Goal: Task Accomplishment & Management: Manage account settings

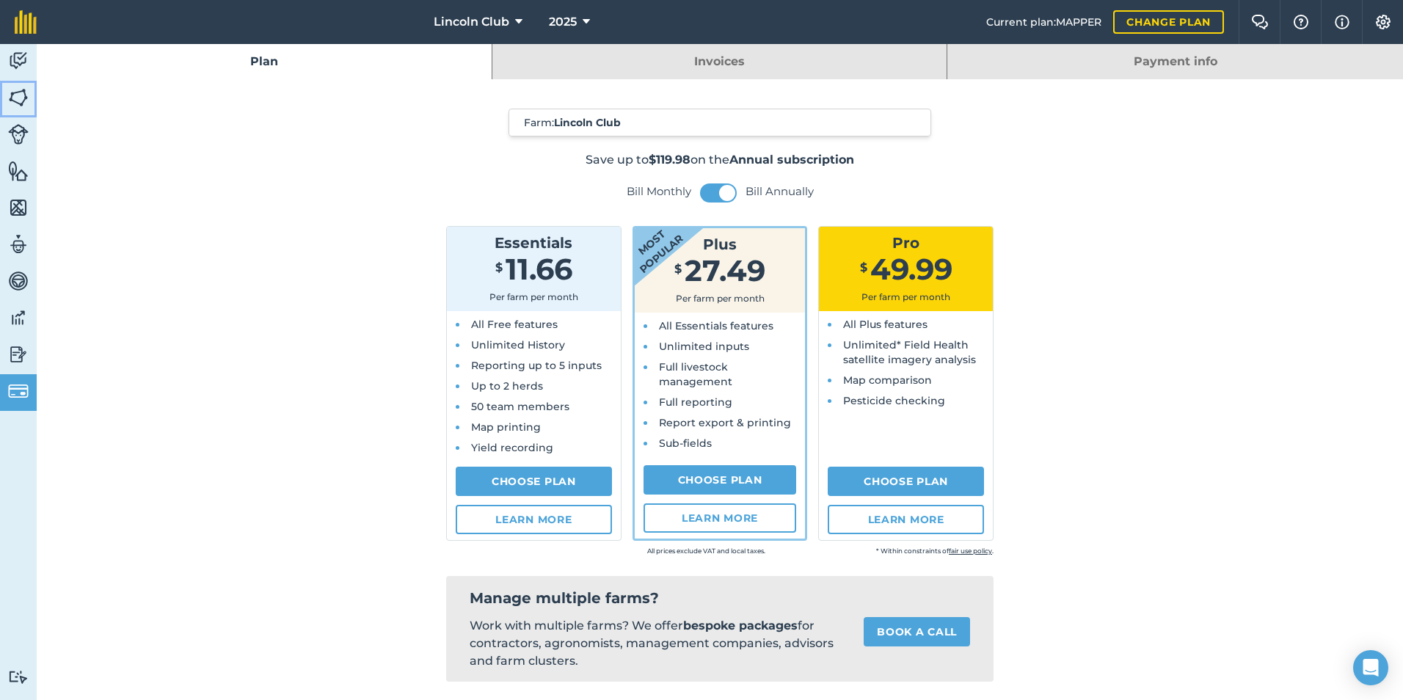
click at [13, 98] on img at bounding box center [18, 98] width 21 height 22
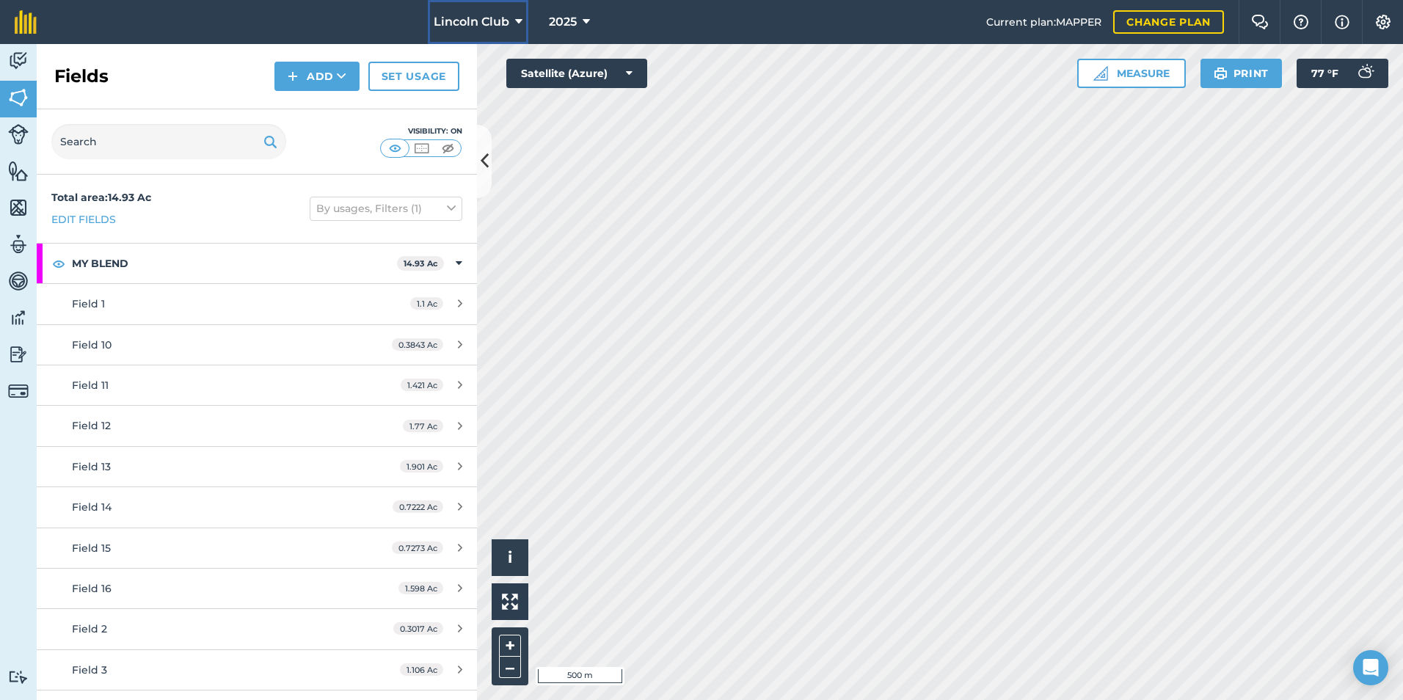
click at [476, 23] on span "Lincoln Club" at bounding box center [472, 22] width 76 height 18
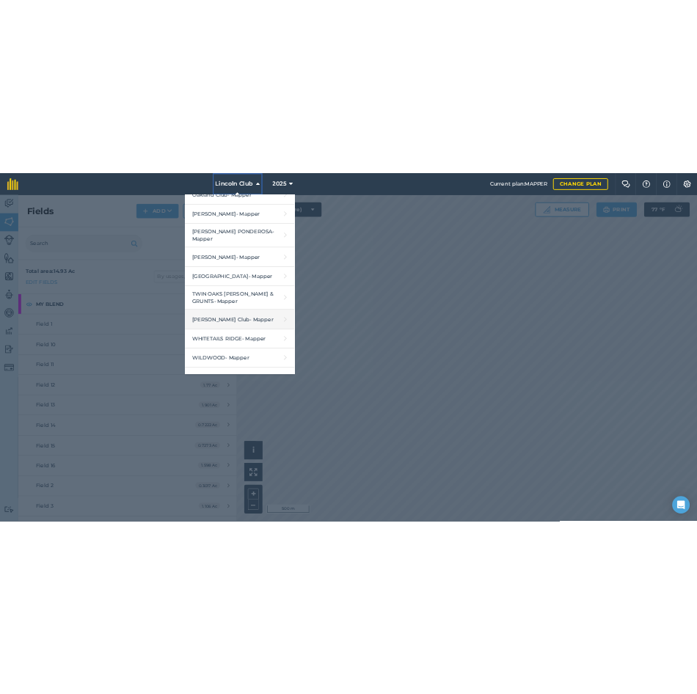
scroll to position [1381, 0]
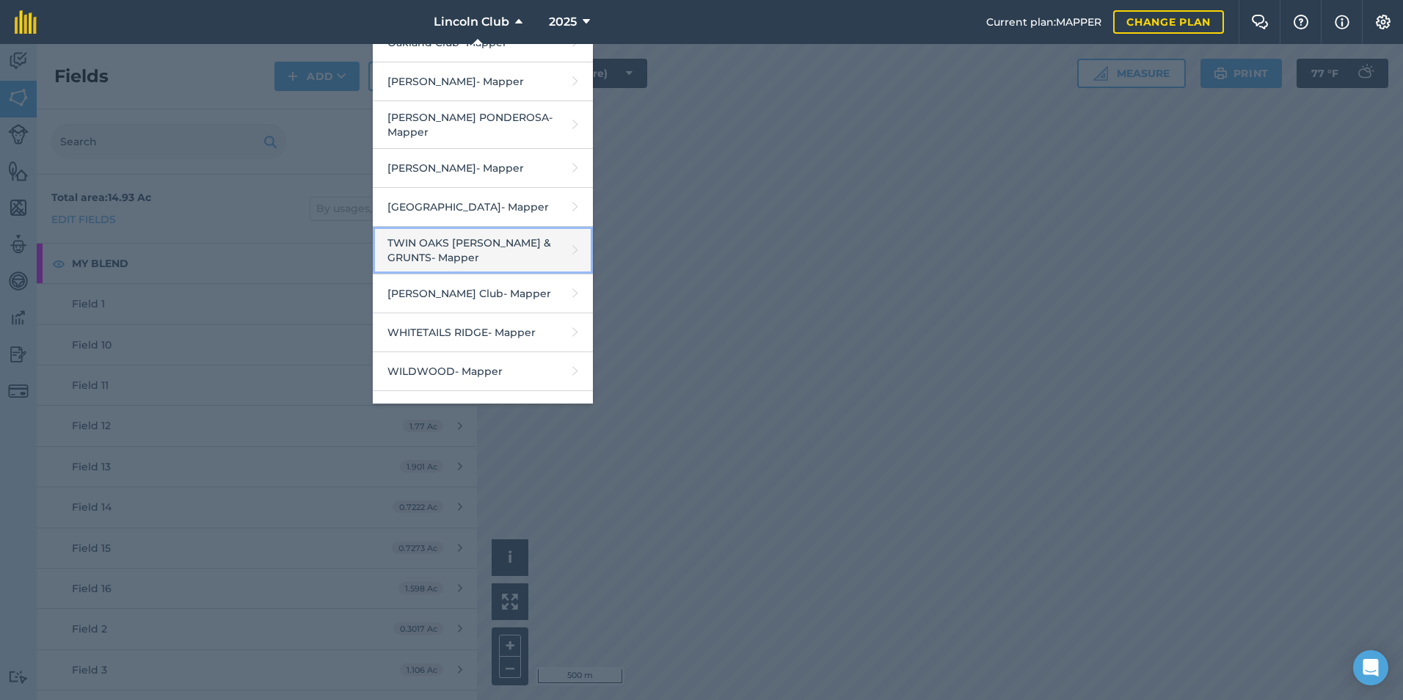
click at [436, 227] on link "TWIN OAKS [PERSON_NAME] & GRUNTS - Mapper" at bounding box center [483, 251] width 220 height 48
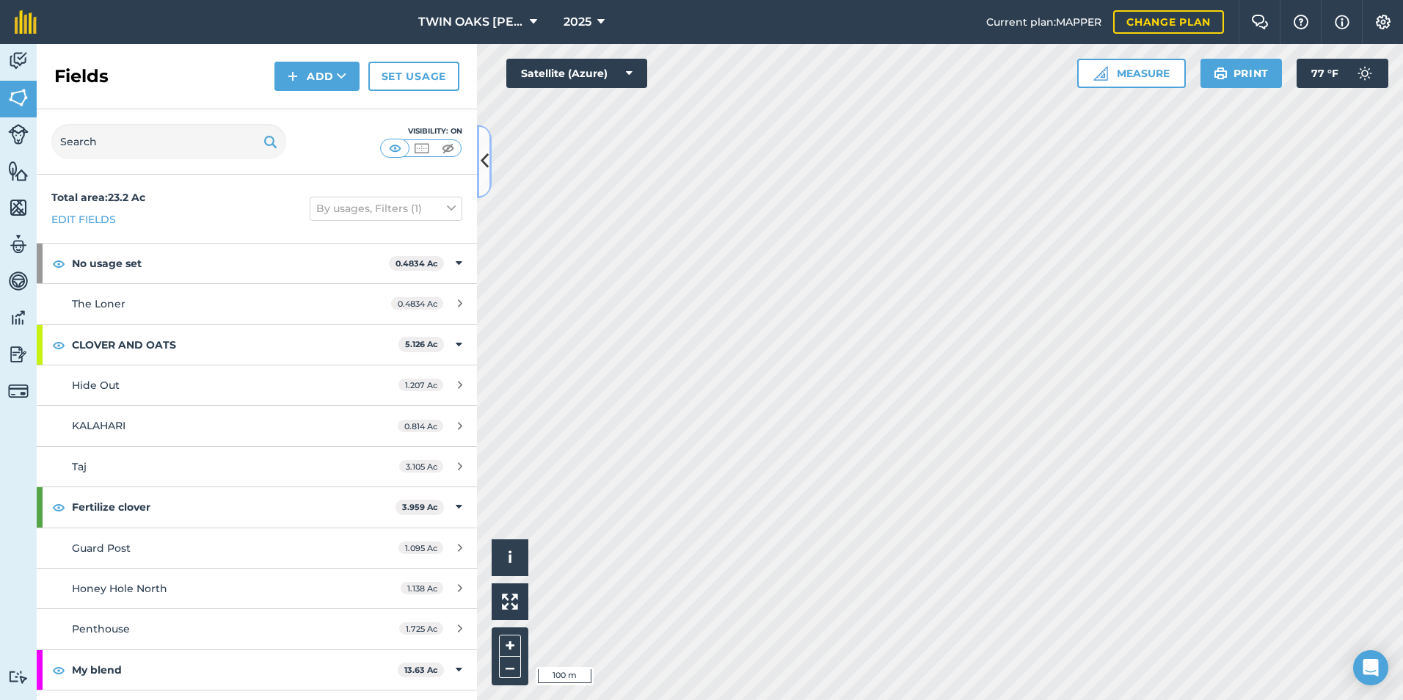
click at [491, 161] on button at bounding box center [484, 161] width 15 height 73
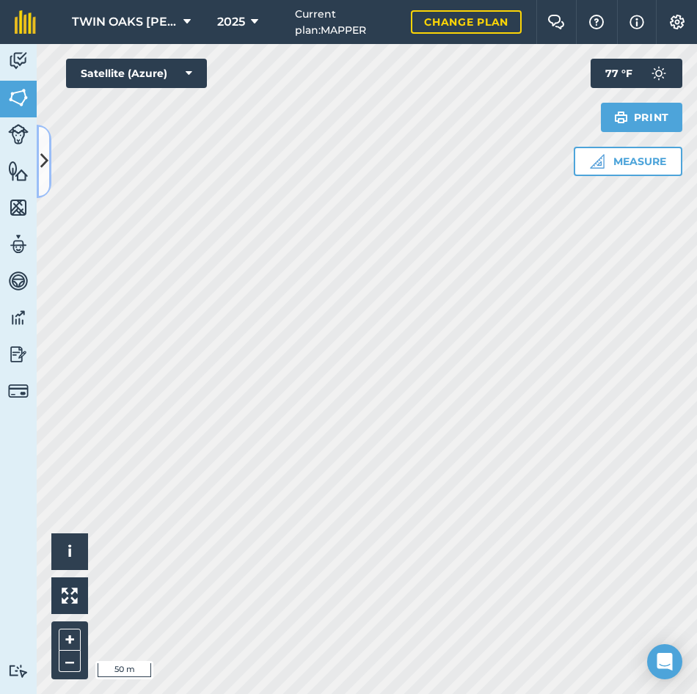
click at [48, 168] on icon at bounding box center [44, 161] width 8 height 26
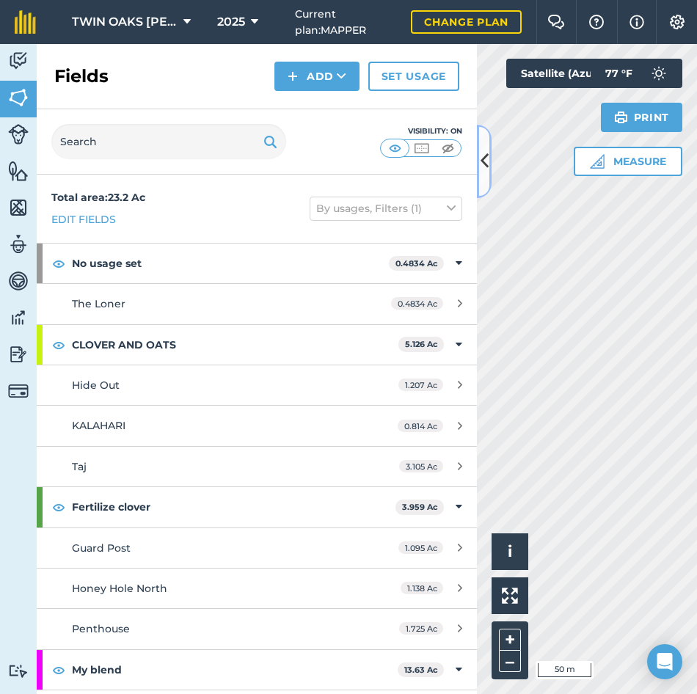
click at [483, 158] on icon at bounding box center [485, 161] width 8 height 26
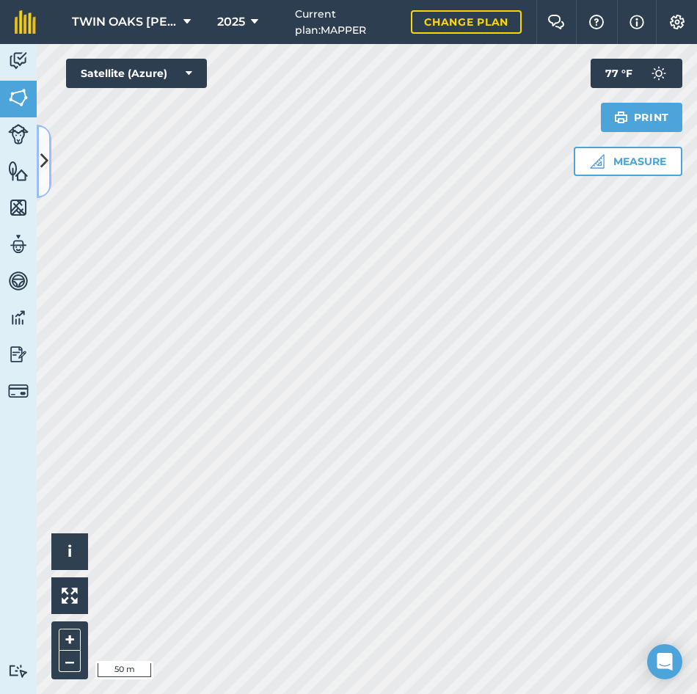
click at [45, 162] on icon at bounding box center [44, 161] width 8 height 26
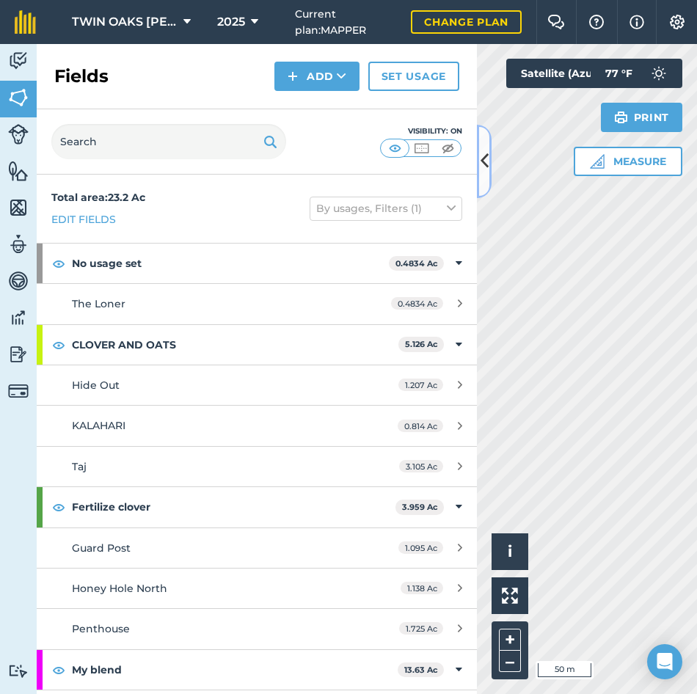
click at [486, 161] on icon at bounding box center [485, 161] width 8 height 26
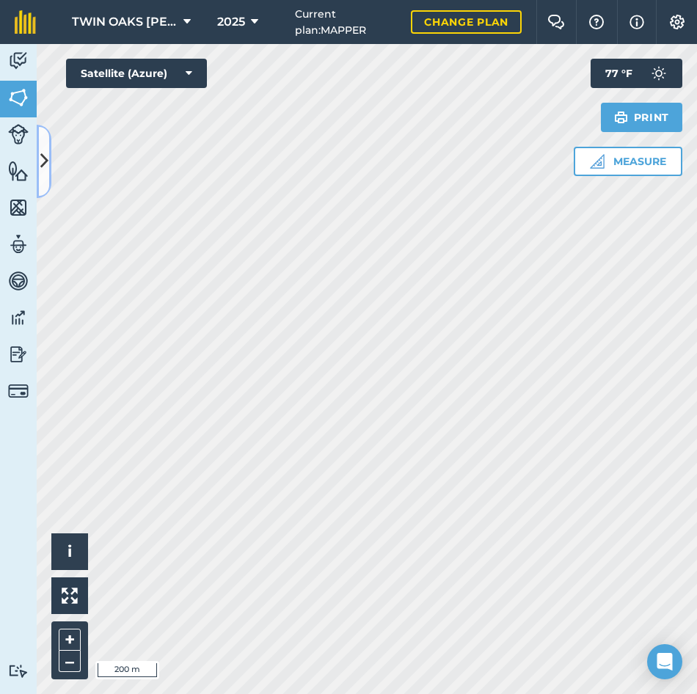
click at [46, 163] on icon at bounding box center [44, 161] width 8 height 26
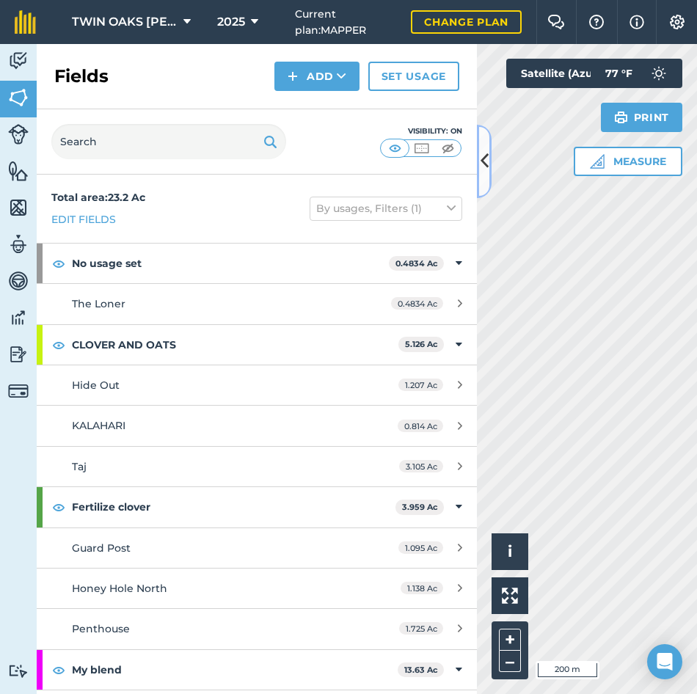
click at [483, 169] on icon at bounding box center [485, 161] width 8 height 26
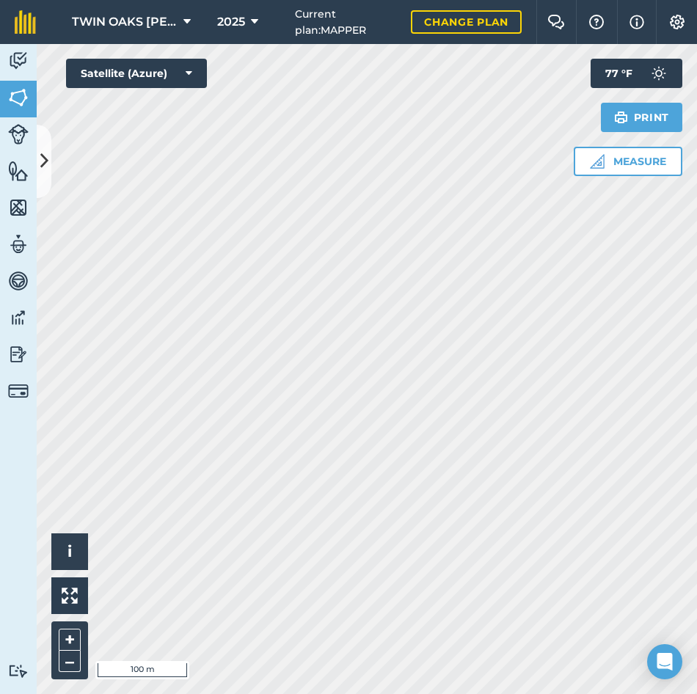
click at [697, 450] on html "TWIN OAKS [PERSON_NAME] & GRUNTS 2025 Current plan : MAPPER Change plan Farm Ch…" at bounding box center [348, 347] width 697 height 694
click at [48, 159] on button at bounding box center [44, 161] width 15 height 73
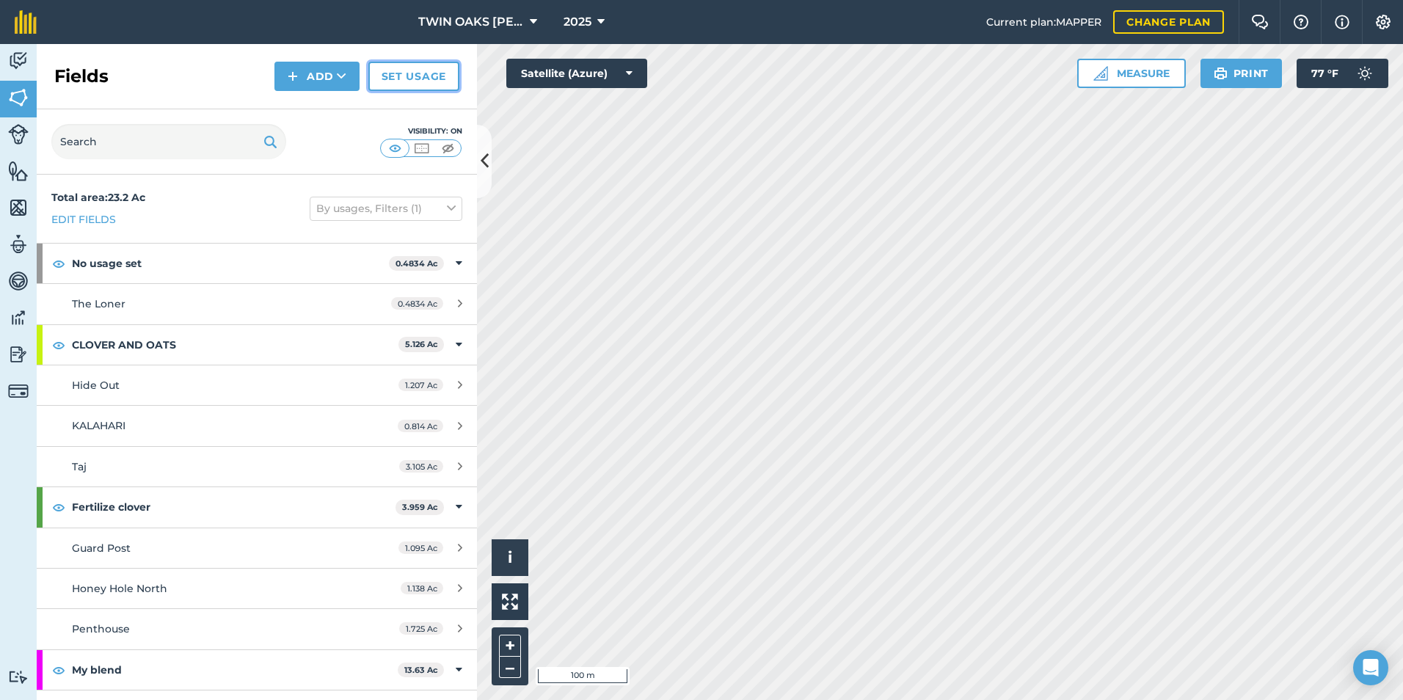
click at [403, 80] on link "Set usage" at bounding box center [413, 76] width 91 height 29
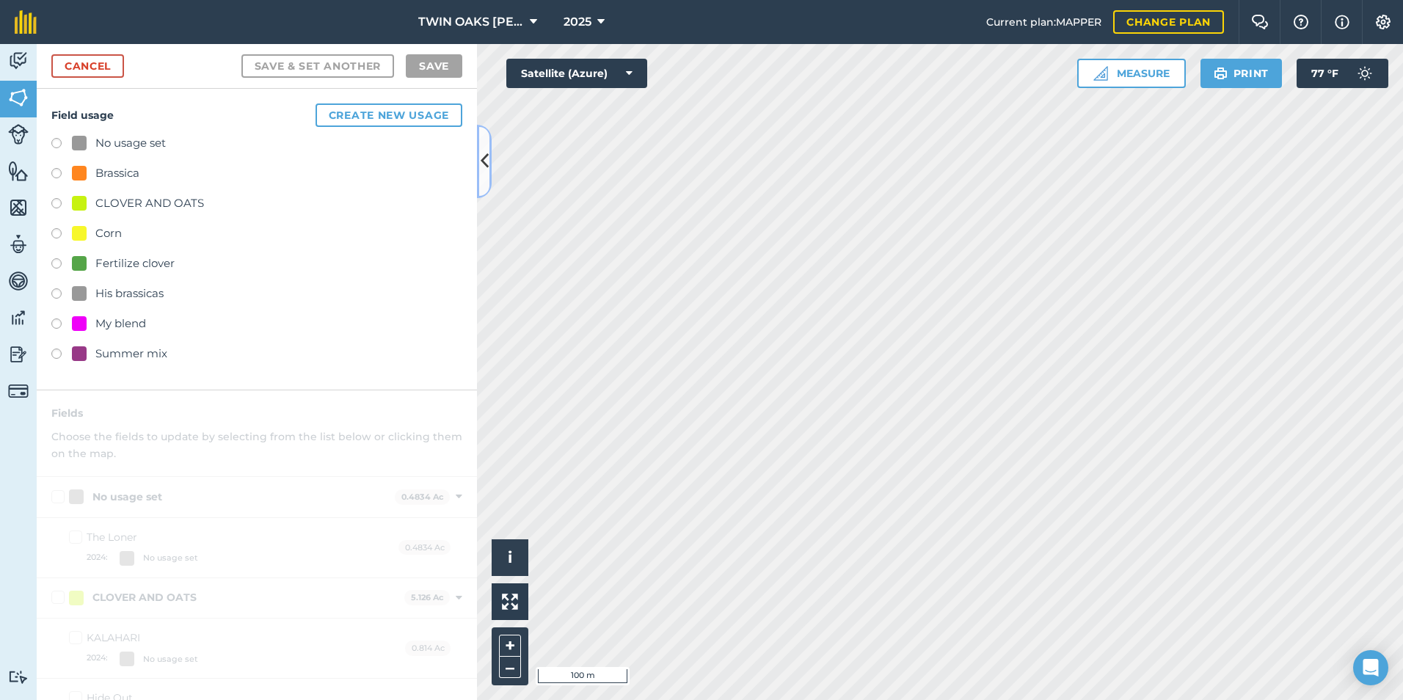
click at [488, 166] on icon at bounding box center [485, 161] width 8 height 26
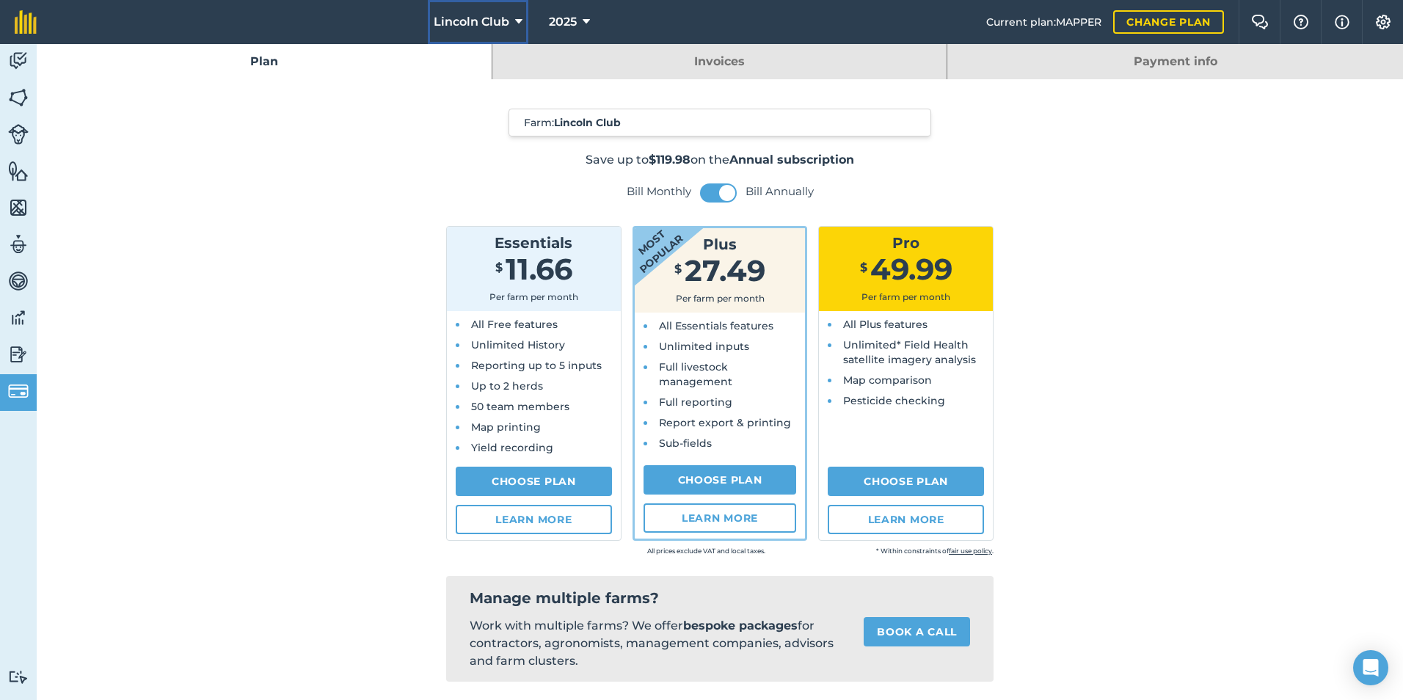
click at [505, 22] on span "Lincoln Club" at bounding box center [472, 22] width 76 height 18
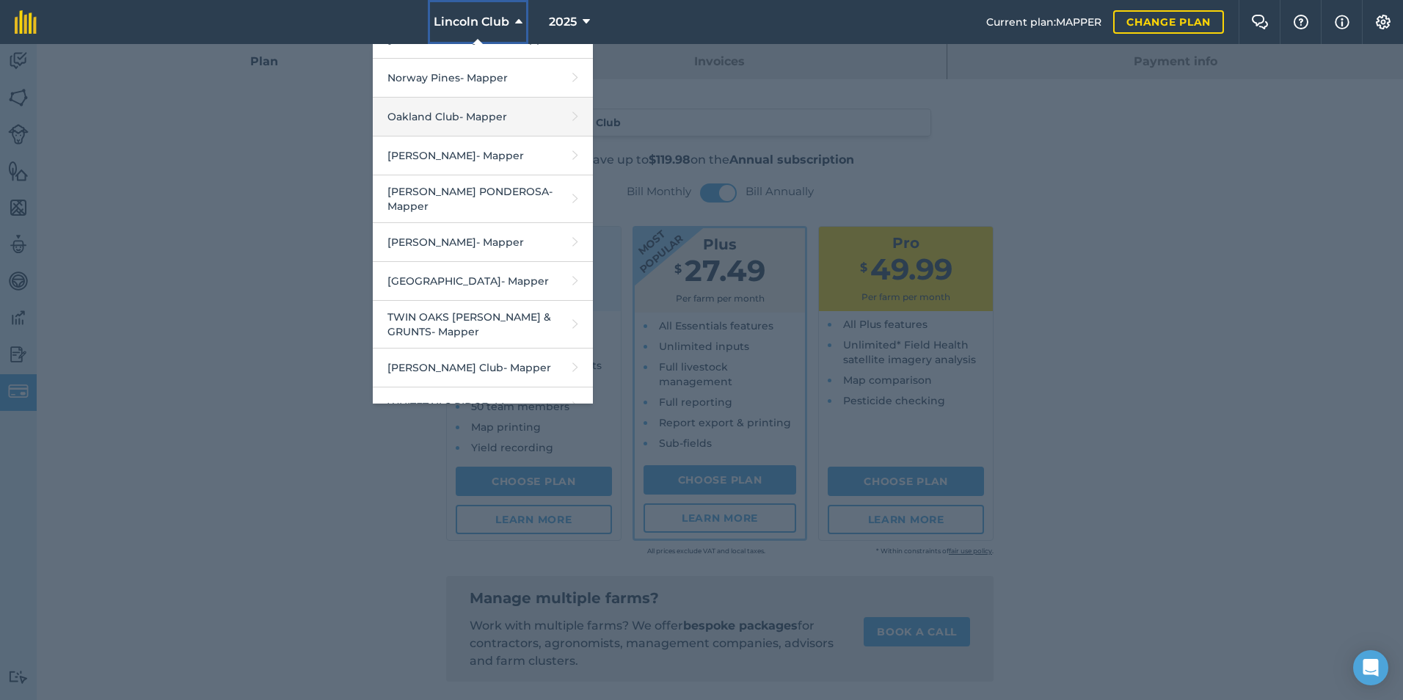
scroll to position [1307, 0]
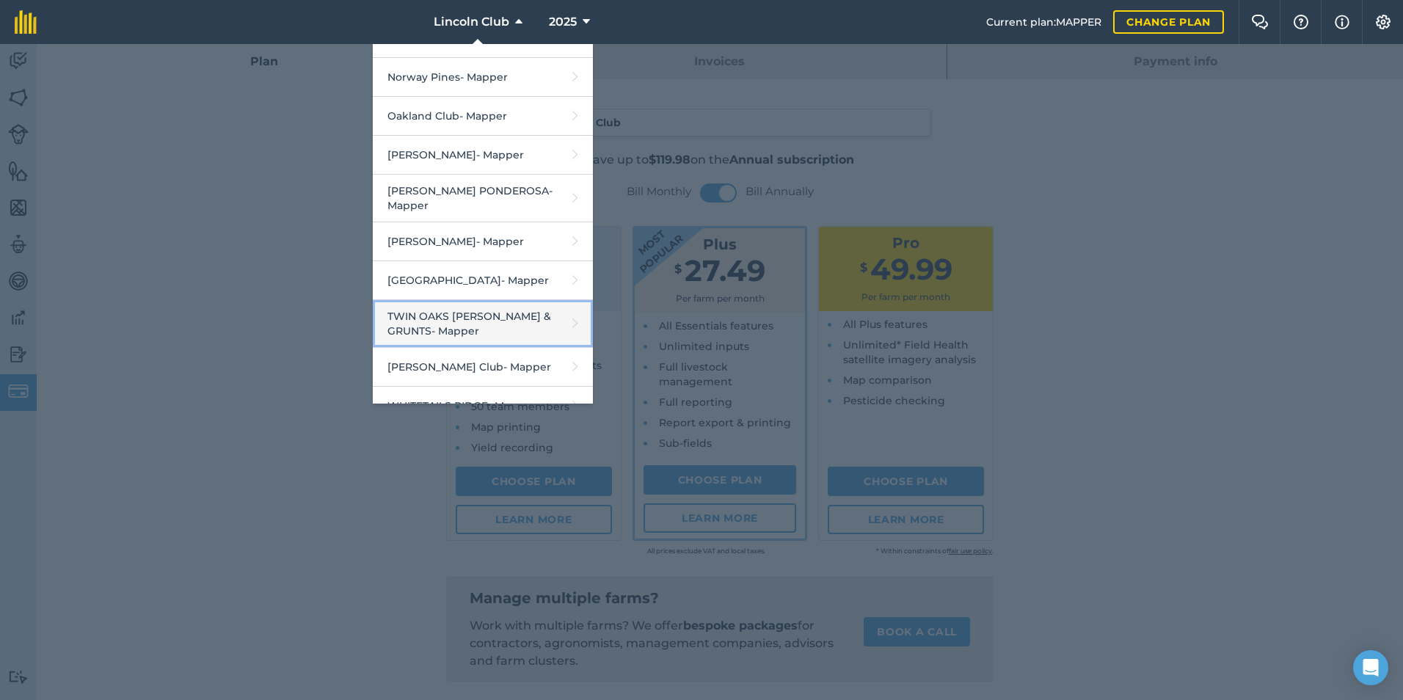
click at [456, 300] on link "TWIN OAKS [PERSON_NAME] & GRUNTS - Mapper" at bounding box center [483, 324] width 220 height 48
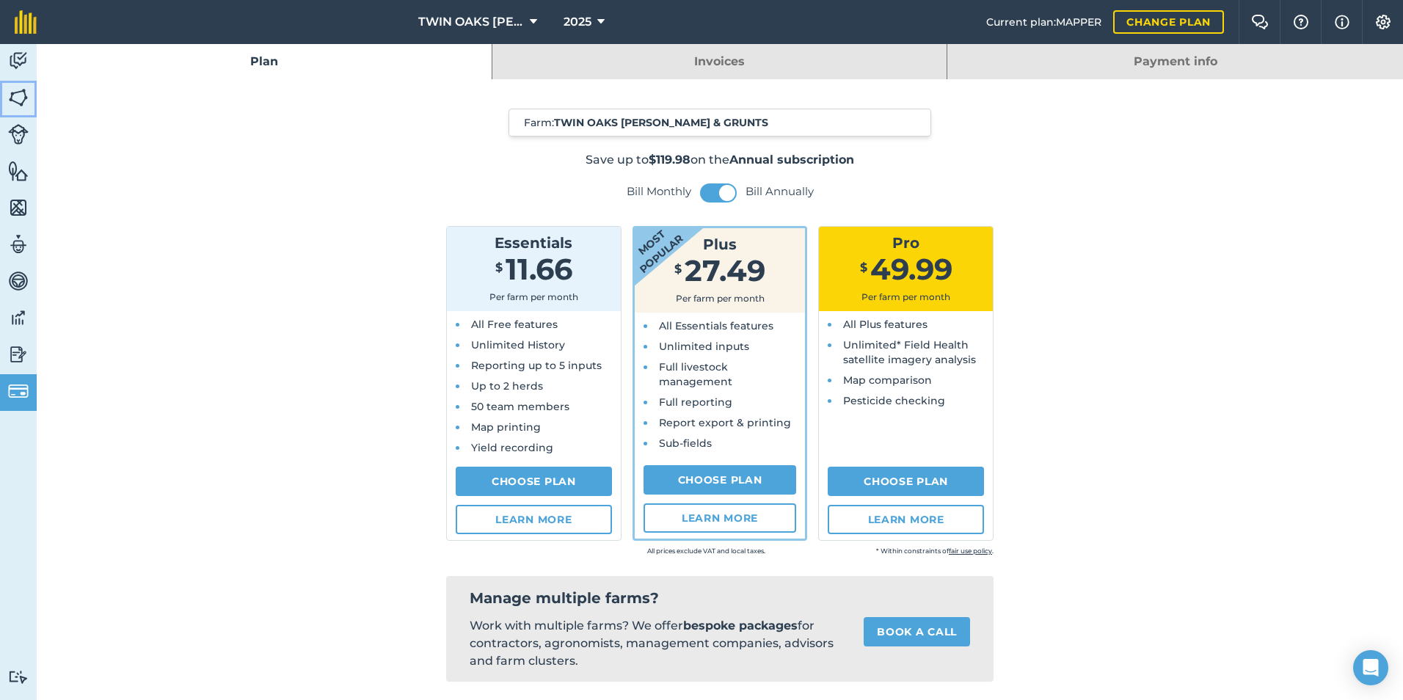
click at [20, 89] on img at bounding box center [18, 98] width 21 height 22
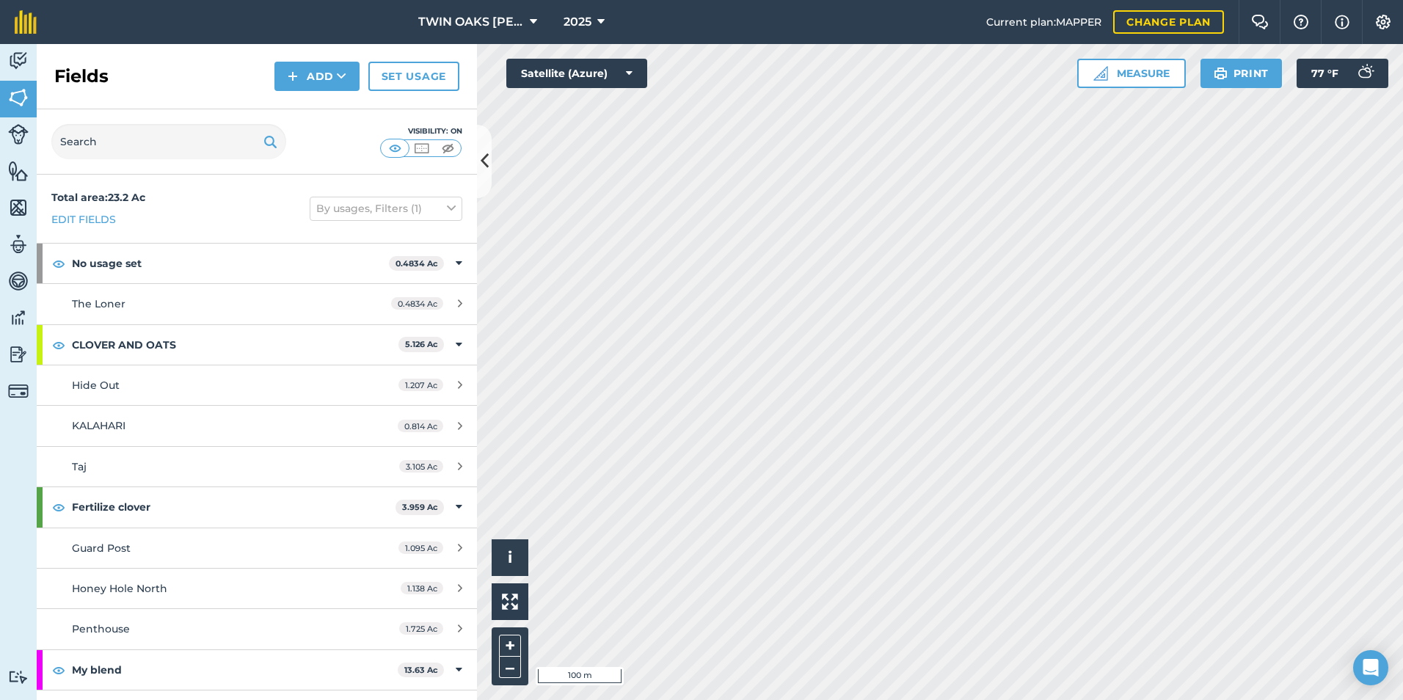
click at [793, 28] on nav "TWIN OAKS HUNT & GRUNTS 2025" at bounding box center [518, 22] width 935 height 44
